Goal: Feedback & Contribution: Submit feedback/report problem

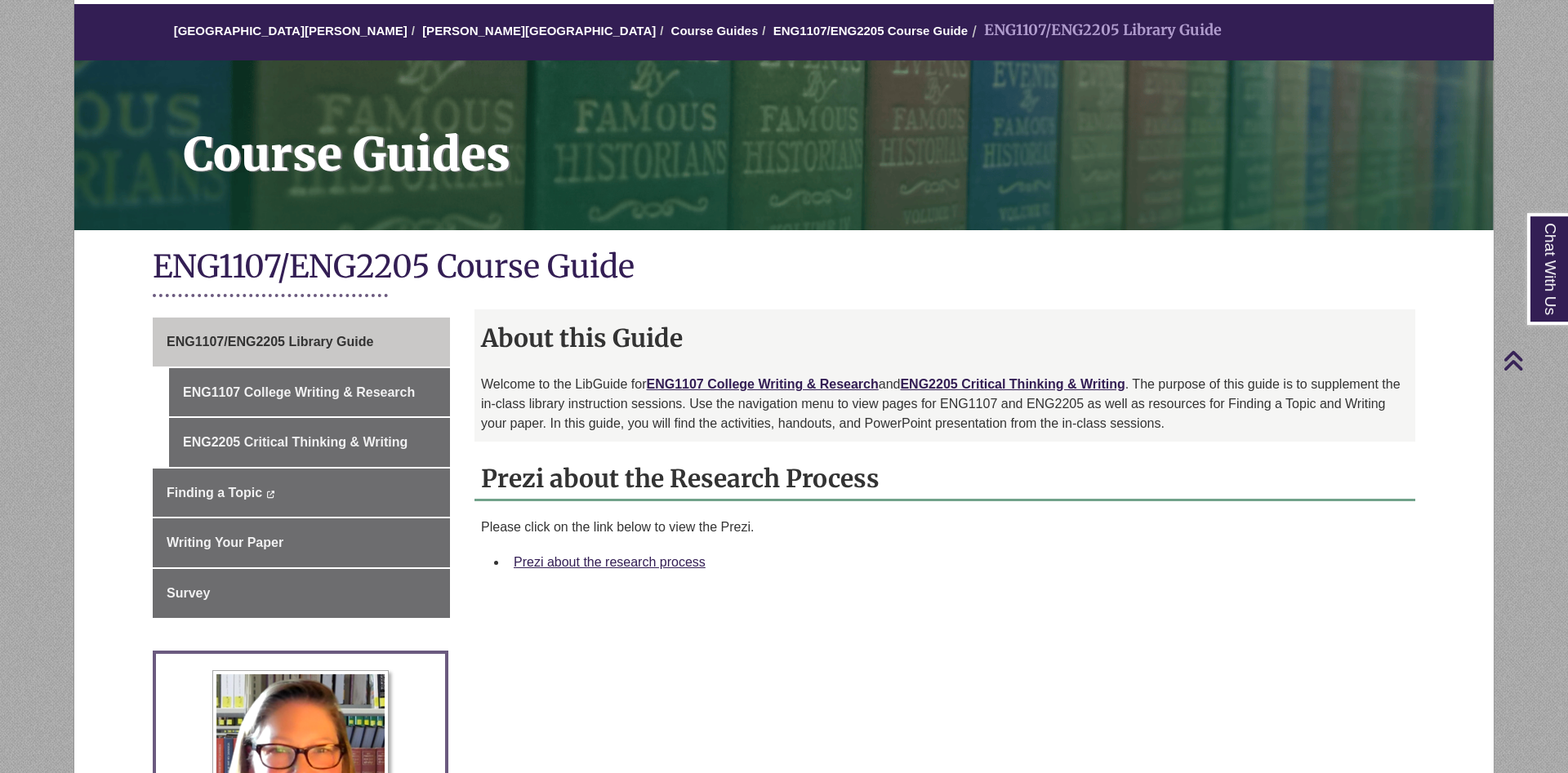
scroll to position [83, 0]
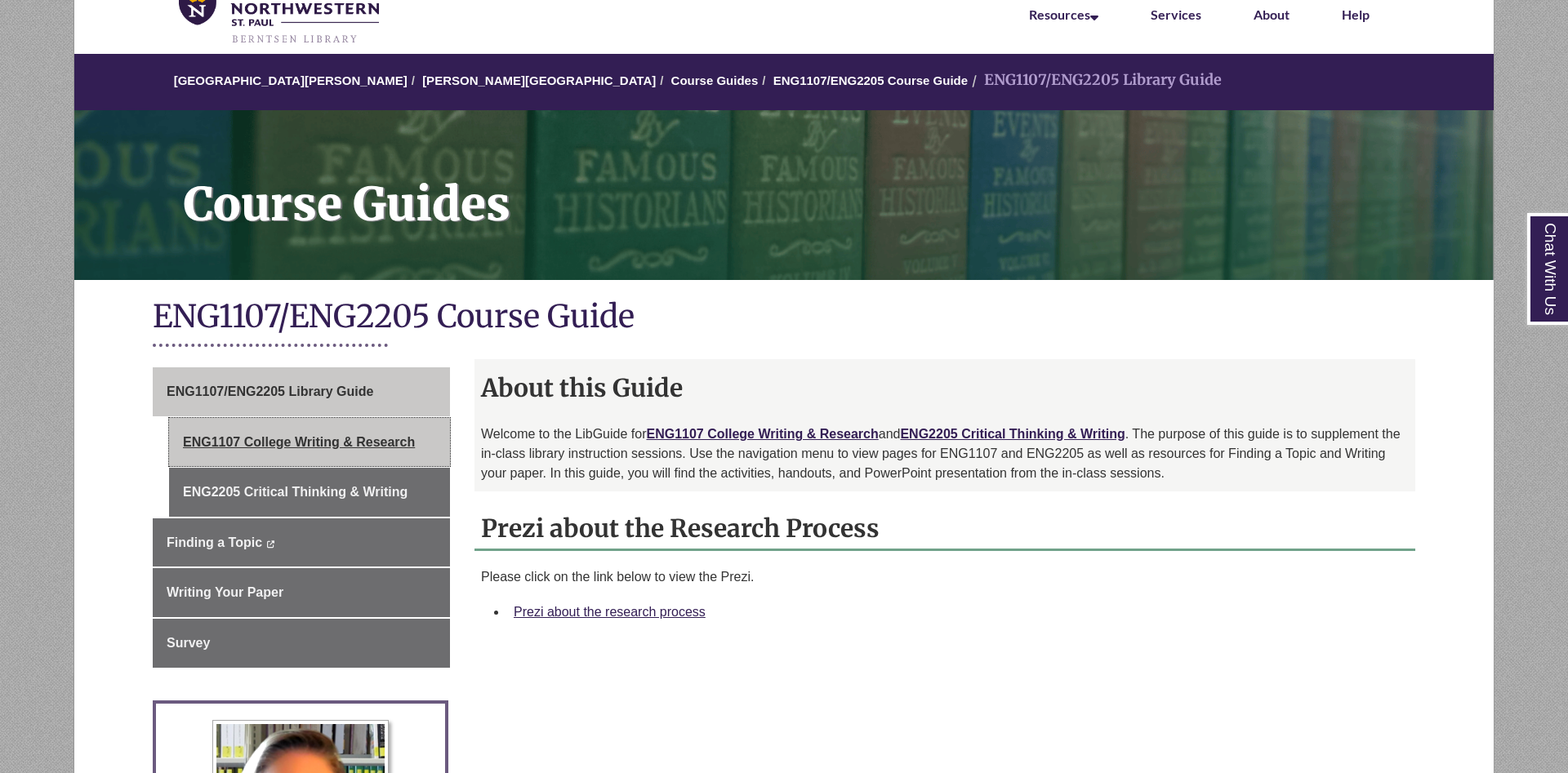
click at [332, 435] on link "ENG1107 College Writing & Research" at bounding box center [309, 442] width 281 height 49
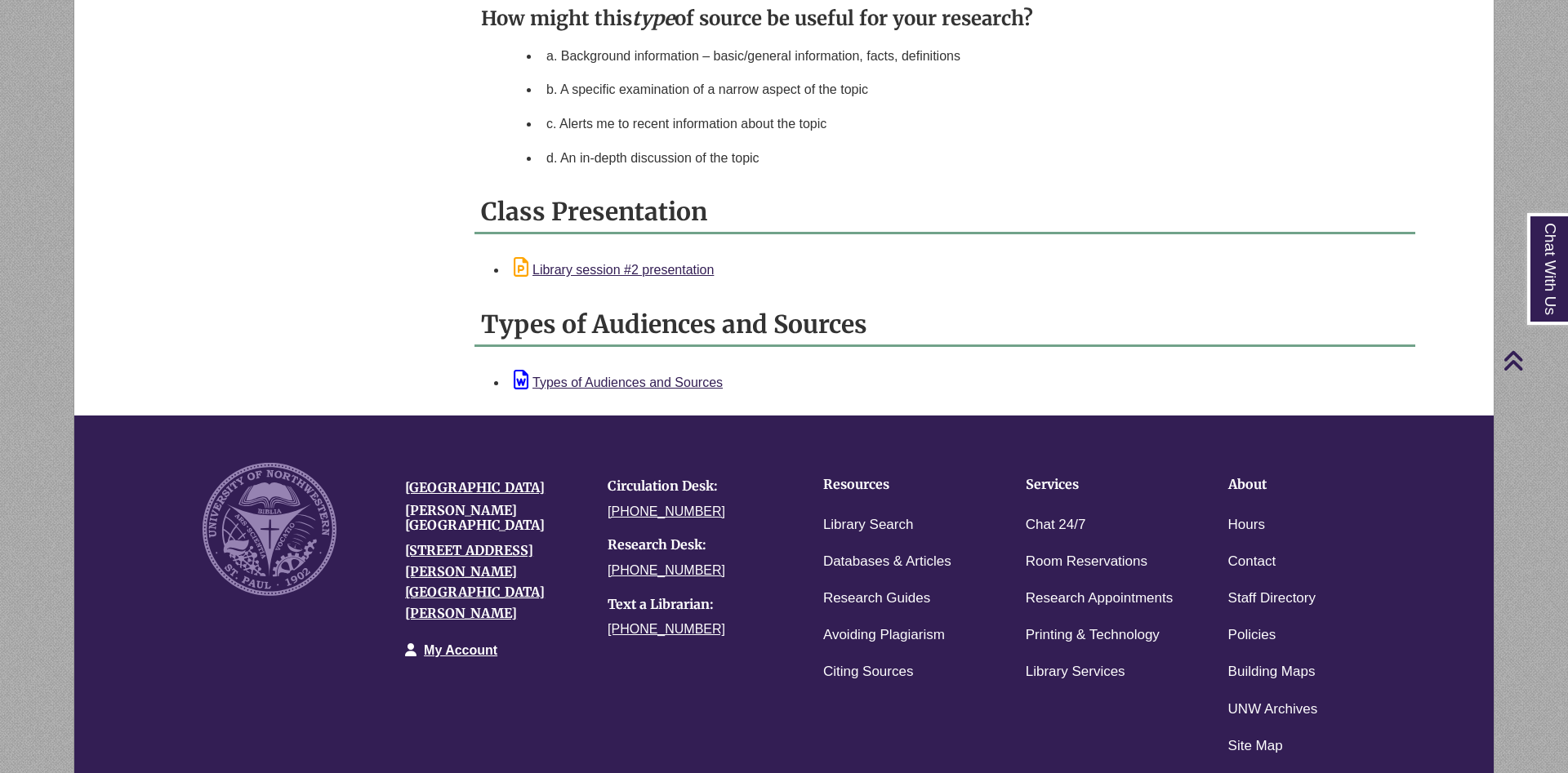
scroll to position [1625, 0]
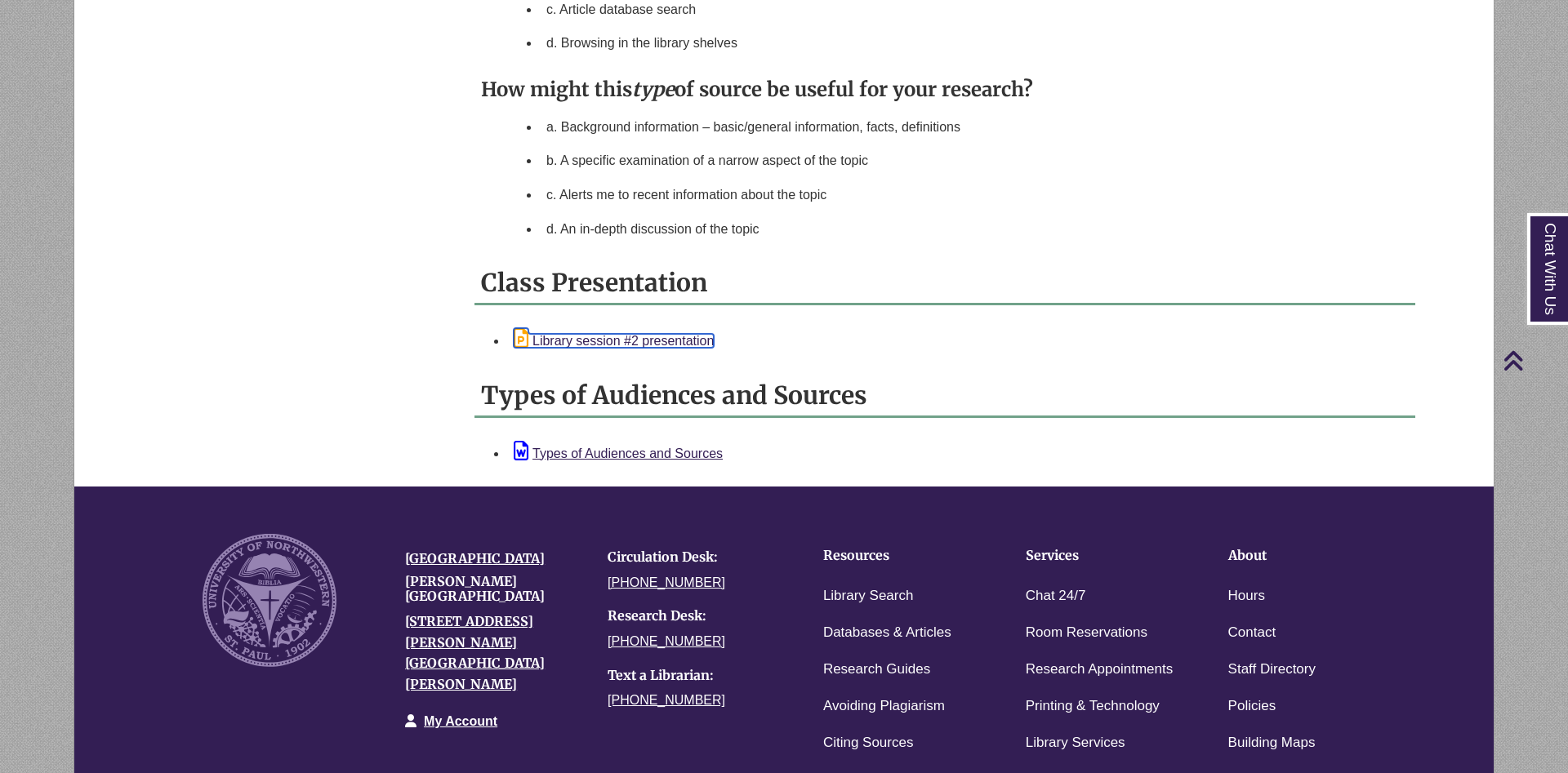
click at [677, 348] on link "Library session #2 presentation" at bounding box center [613, 341] width 200 height 14
click at [1232, 24] on li "c. Article database search" at bounding box center [974, 10] width 869 height 34
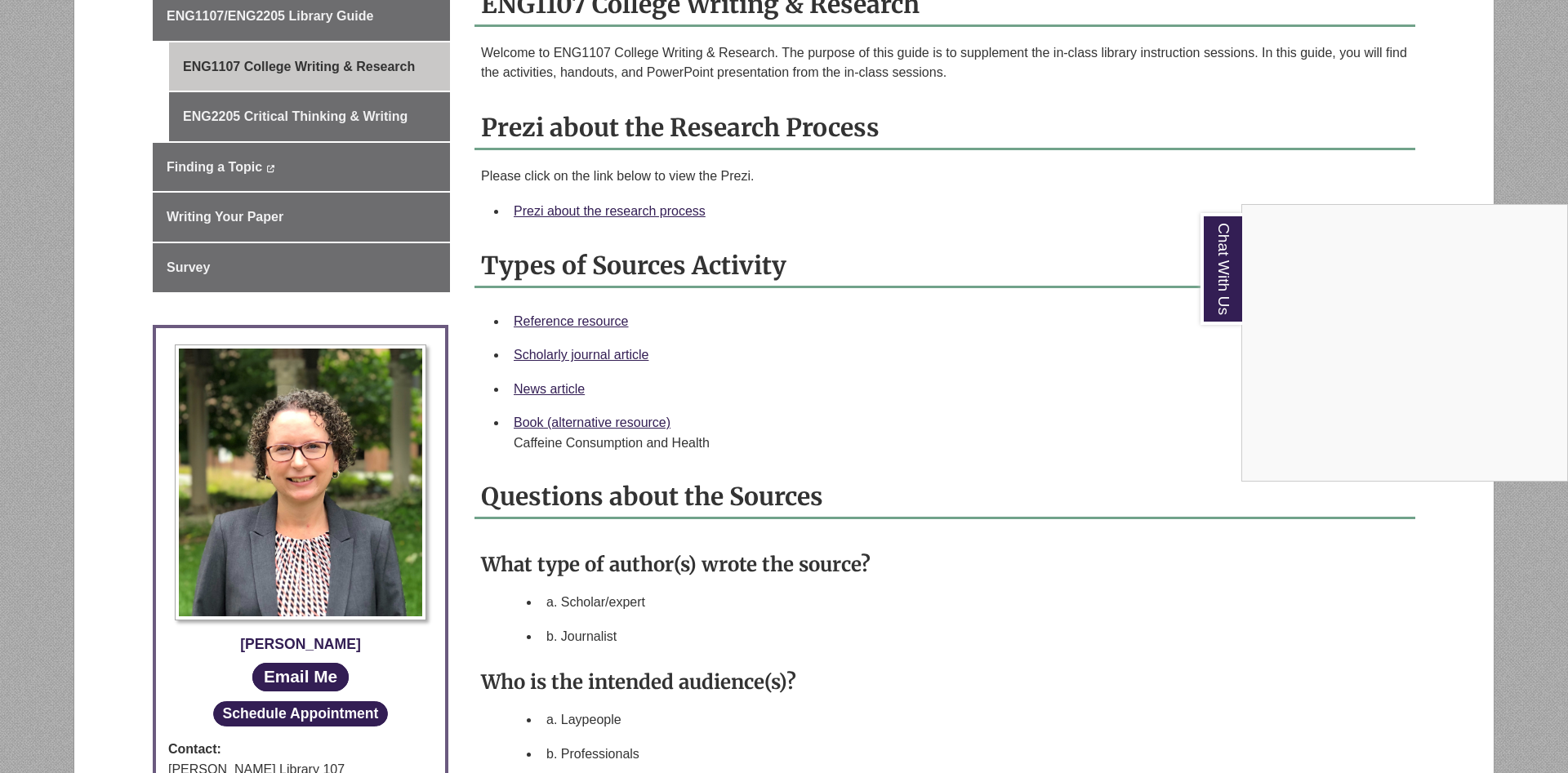
scroll to position [209, 0]
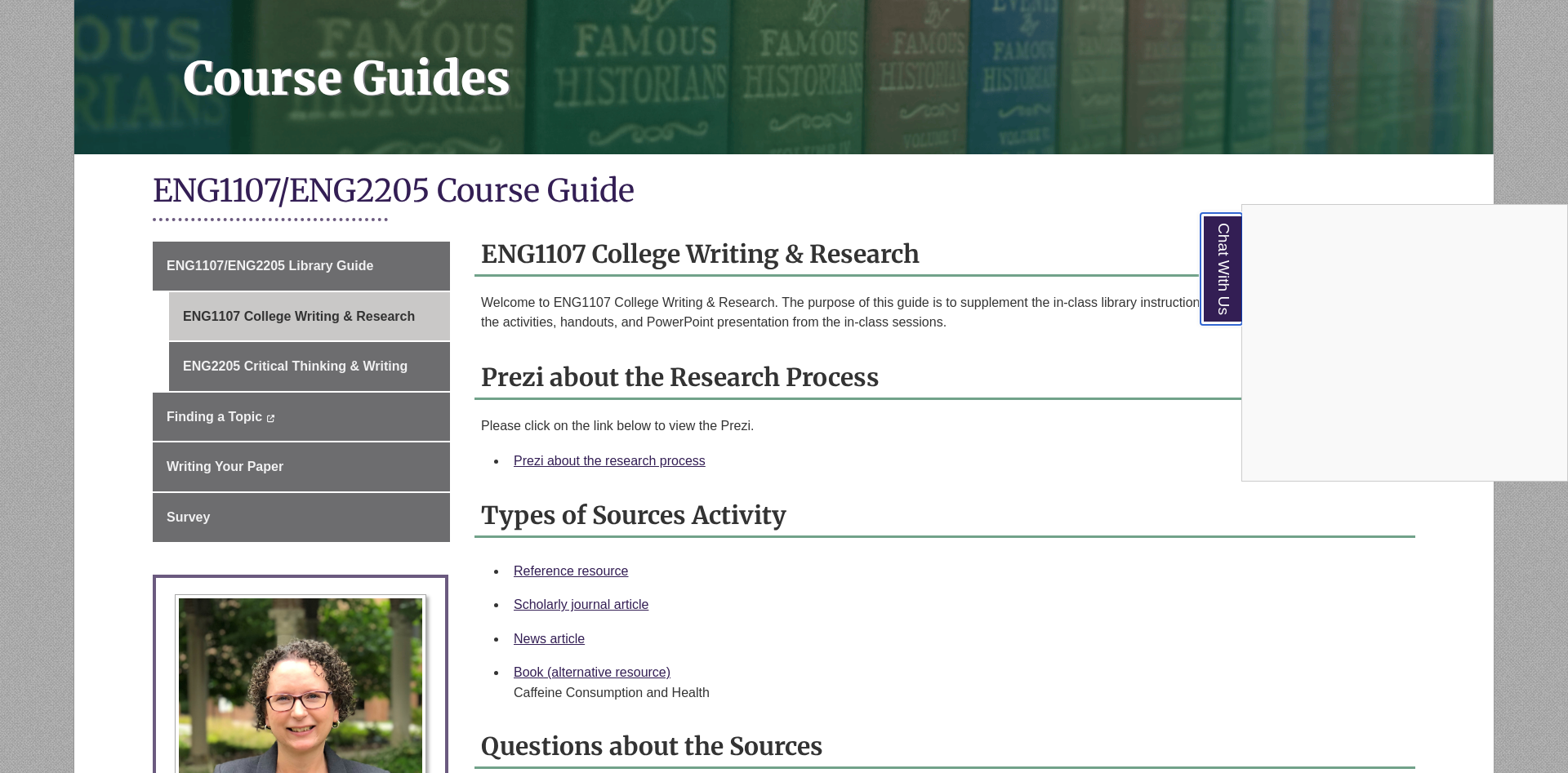
click at [1220, 260] on link "Chat With Us" at bounding box center [1221, 269] width 42 height 112
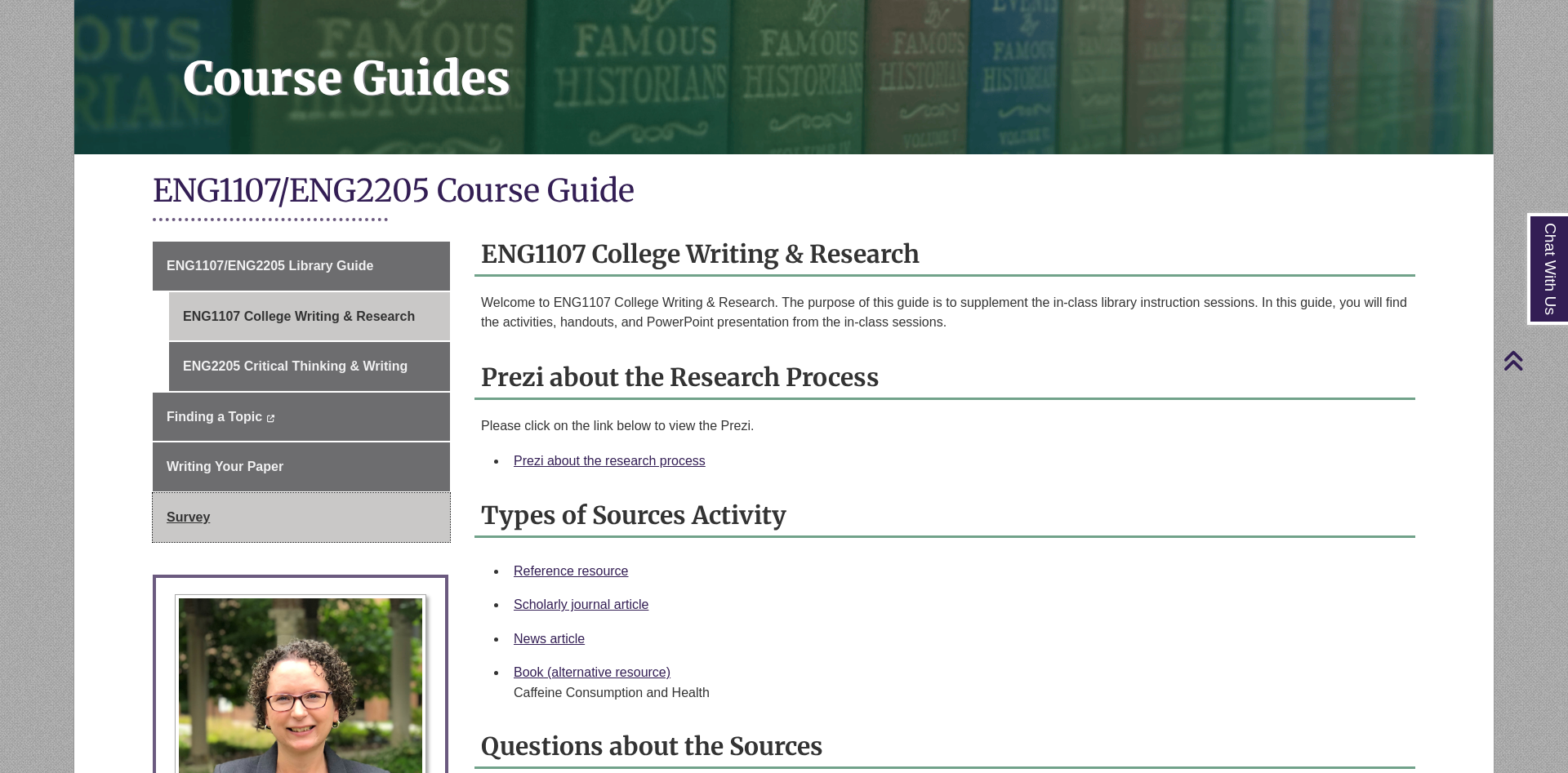
click at [368, 520] on link "Survey" at bounding box center [301, 517] width 297 height 49
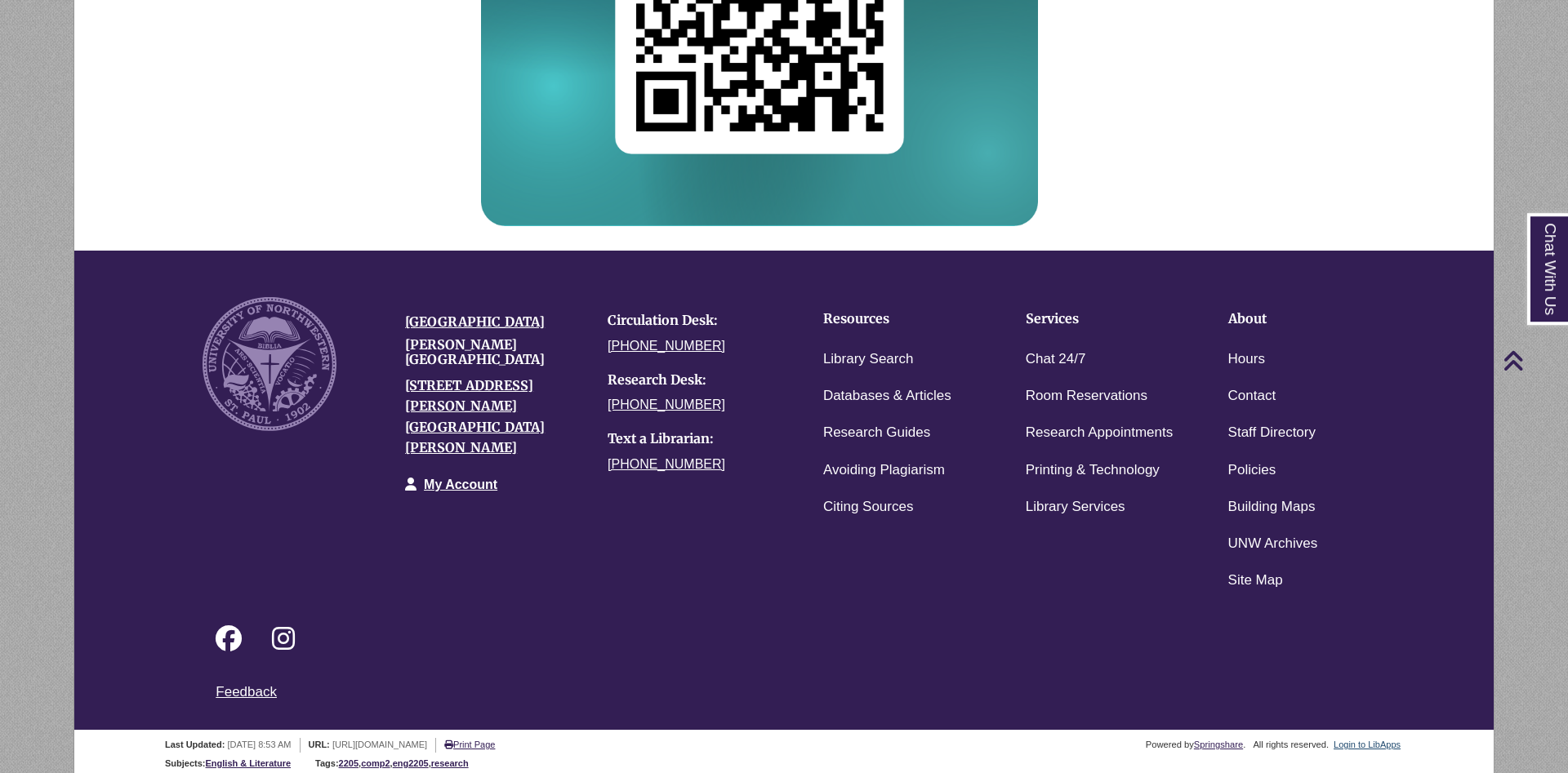
scroll to position [839, 0]
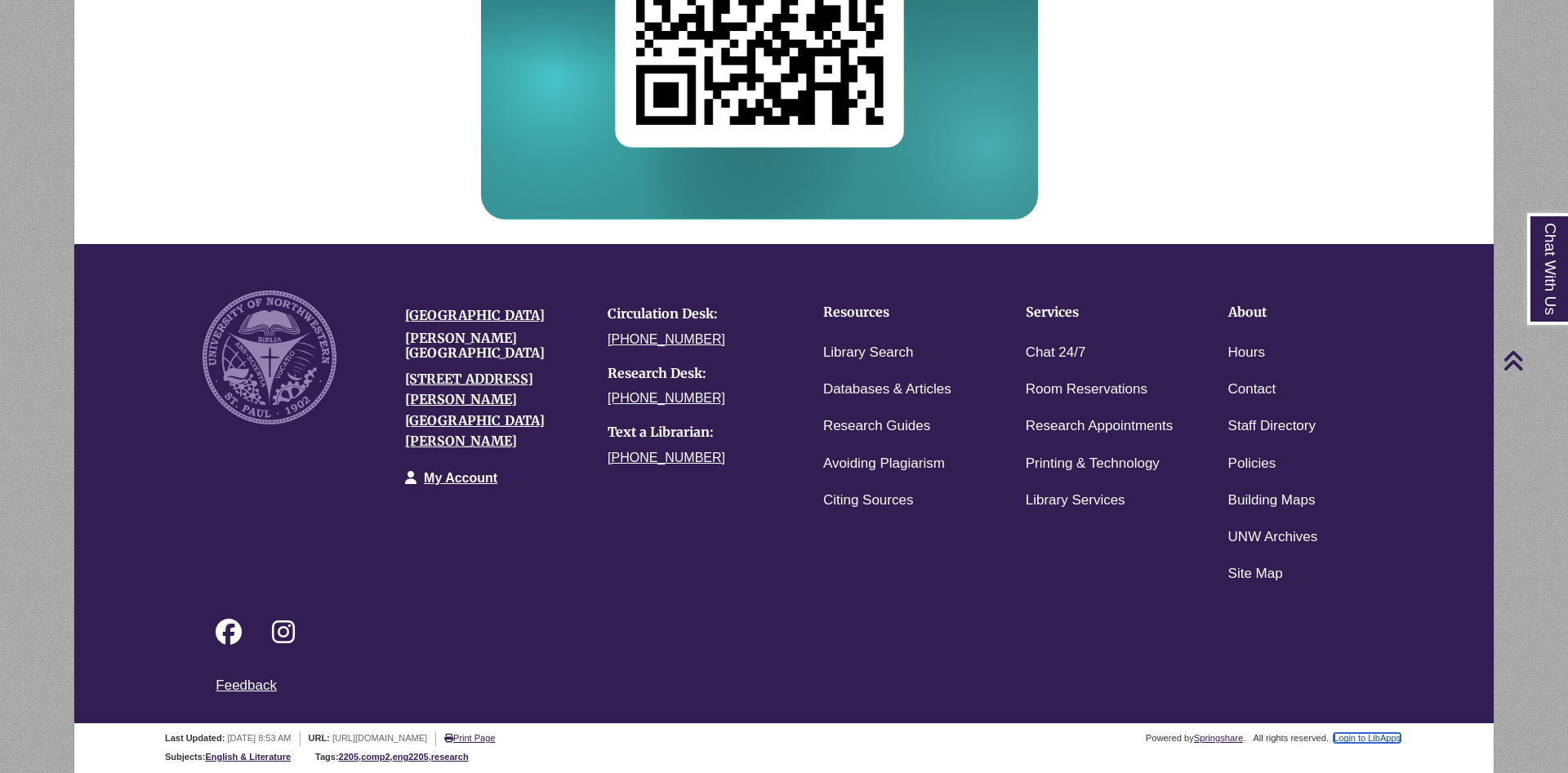
click at [1359, 737] on link "Login to LibApps" at bounding box center [1367, 738] width 67 height 10
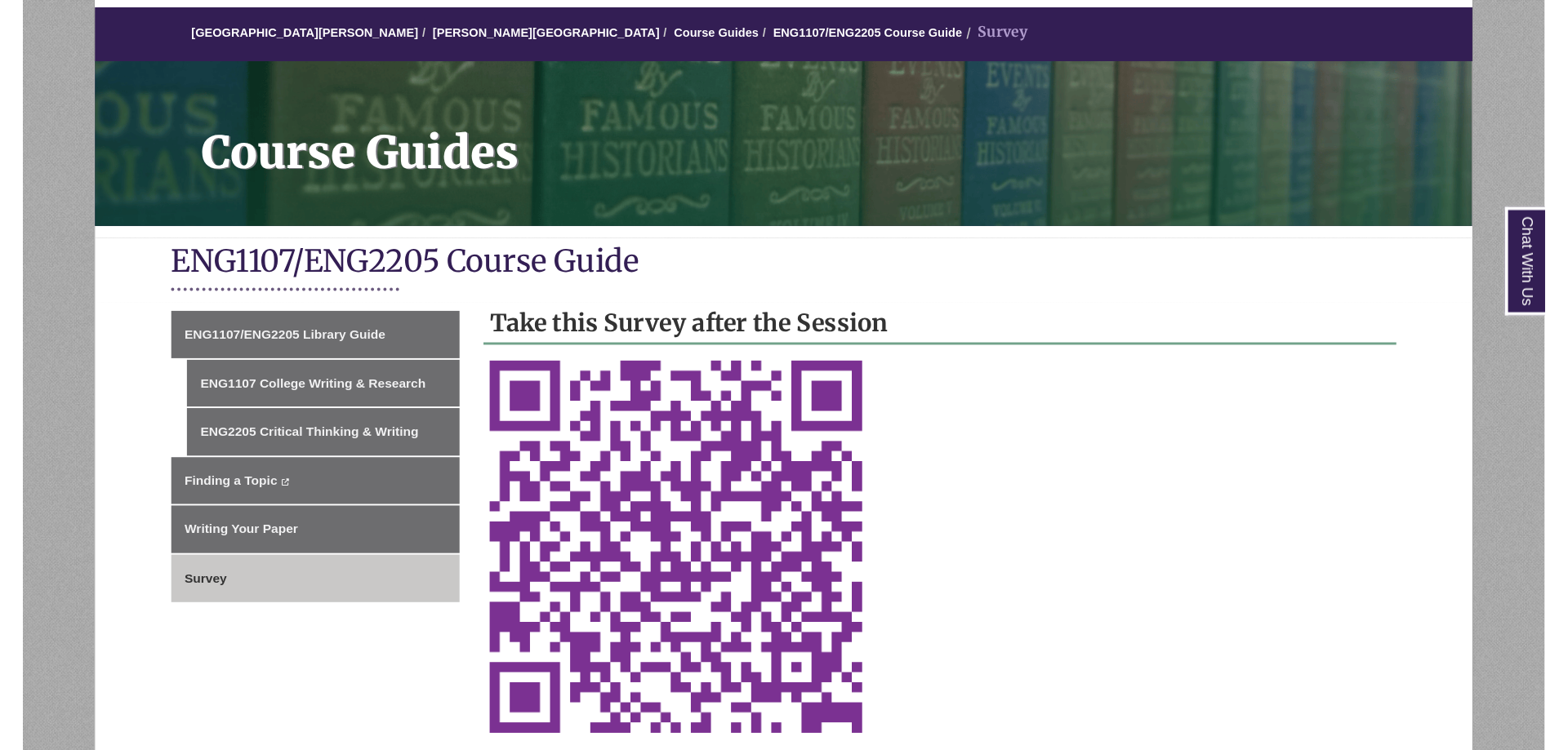
scroll to position [250, 0]
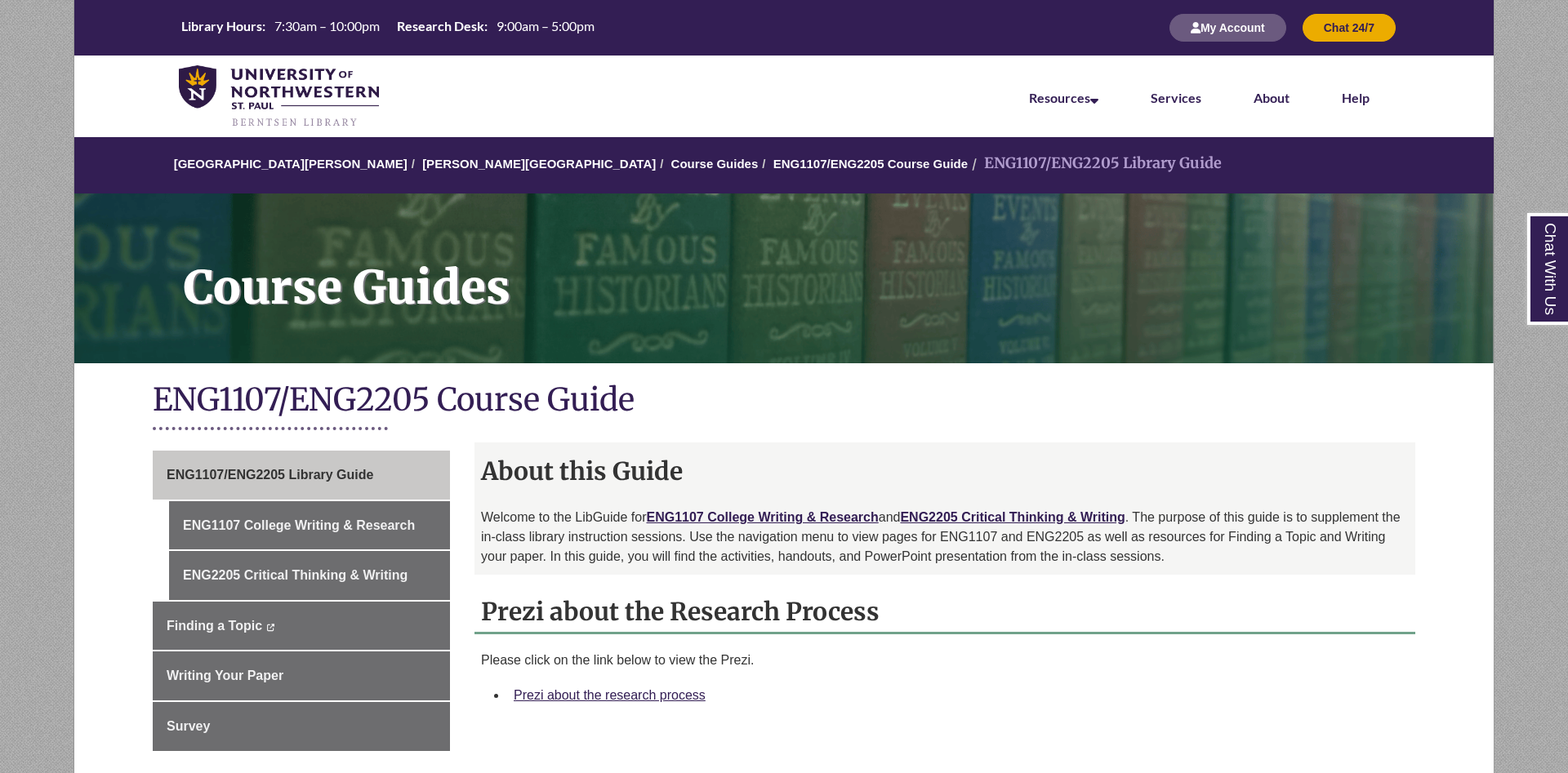
scroll to position [250, 0]
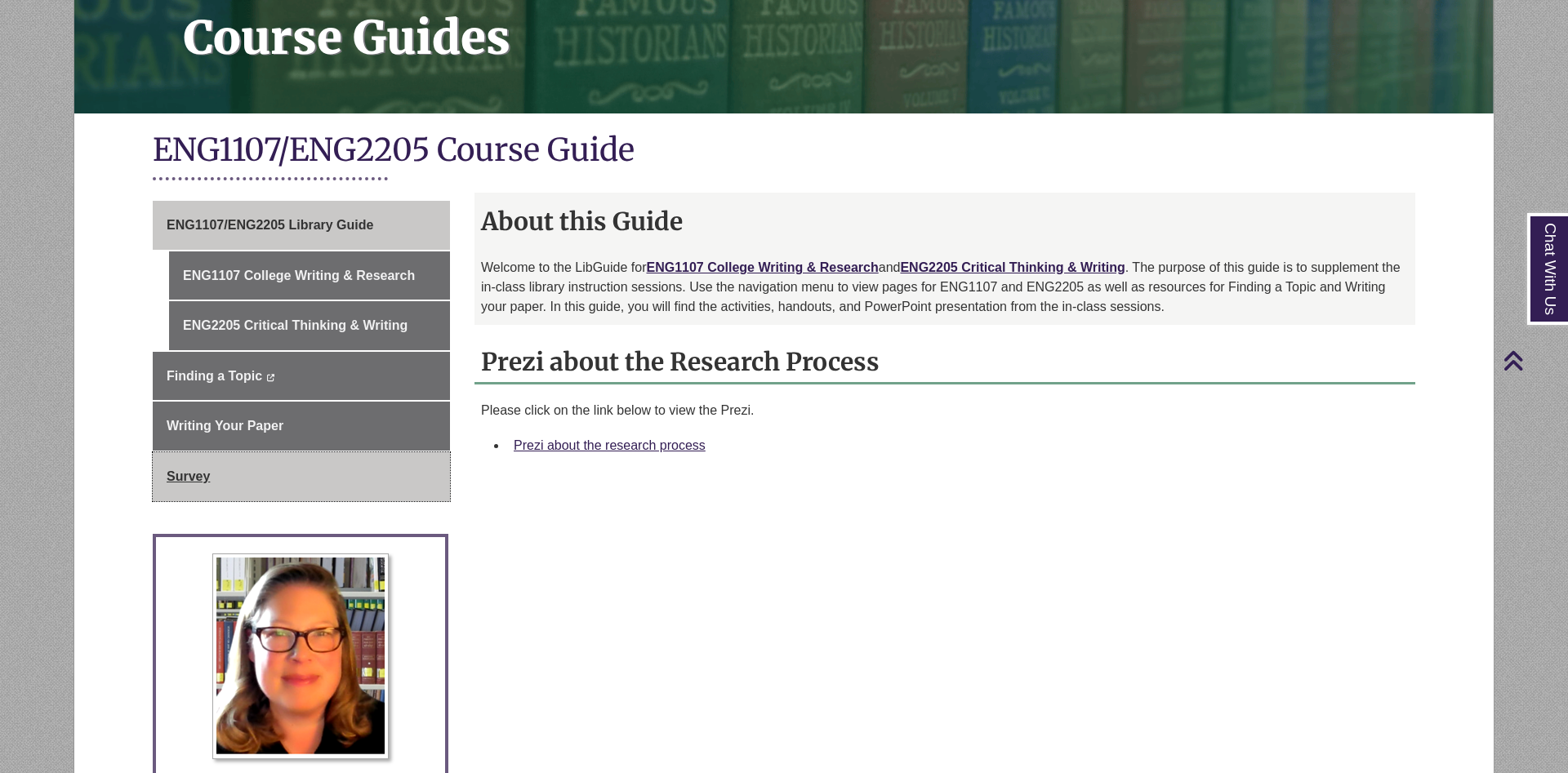
click at [307, 475] on link "Survey" at bounding box center [301, 476] width 297 height 49
